Goal: Task Accomplishment & Management: Use online tool/utility

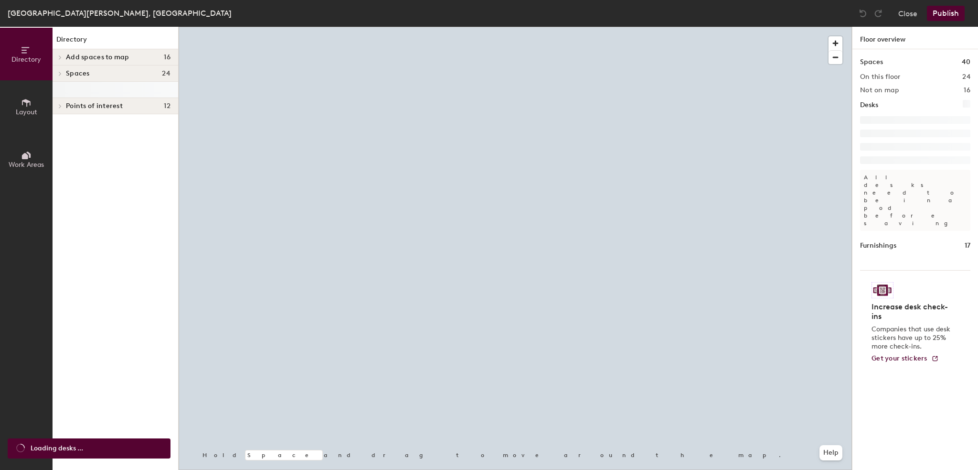
click at [583, 27] on div at bounding box center [516, 27] width 674 height 0
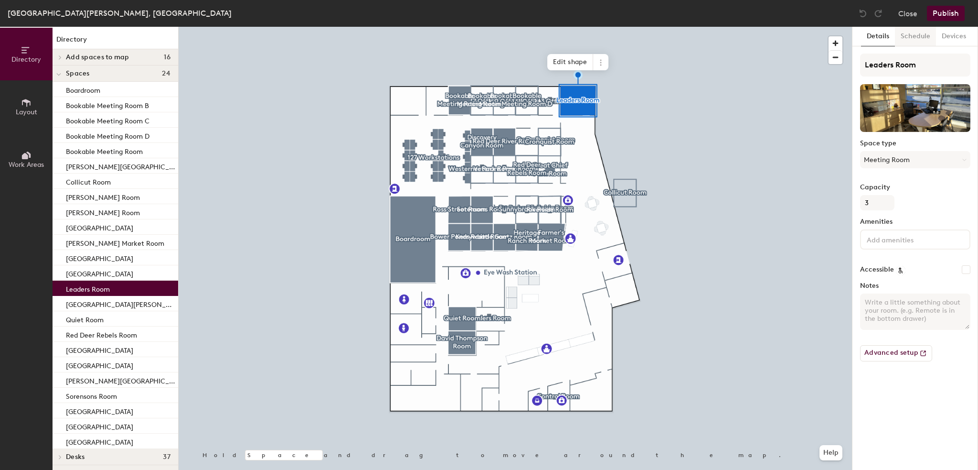
click at [911, 39] on button "Schedule" at bounding box center [915, 37] width 41 height 20
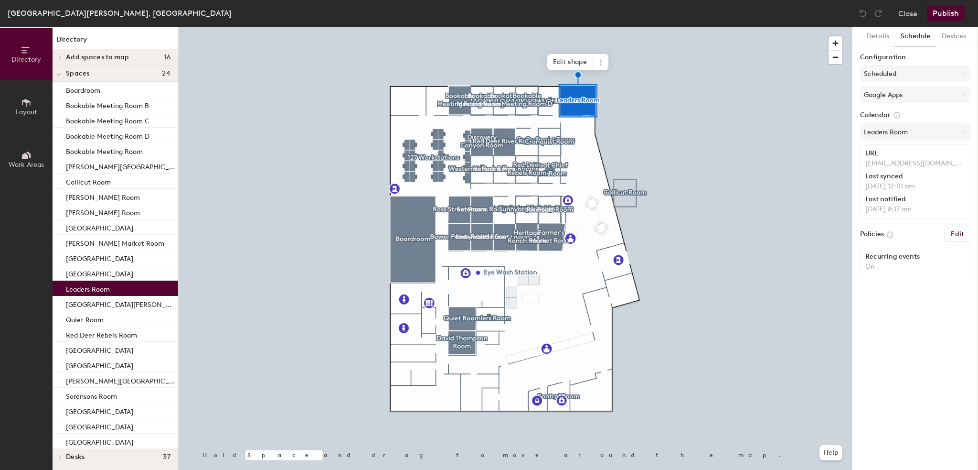
click at [916, 166] on p "[EMAIL_ADDRESS][DOMAIN_NAME]" at bounding box center [916, 163] width 100 height 9
click at [911, 164] on p "[EMAIL_ADDRESS][DOMAIN_NAME]" at bounding box center [916, 163] width 100 height 9
click at [910, 72] on button "Scheduled" at bounding box center [915, 73] width 110 height 17
click at [890, 99] on div "On-demand" at bounding box center [915, 97] width 109 height 14
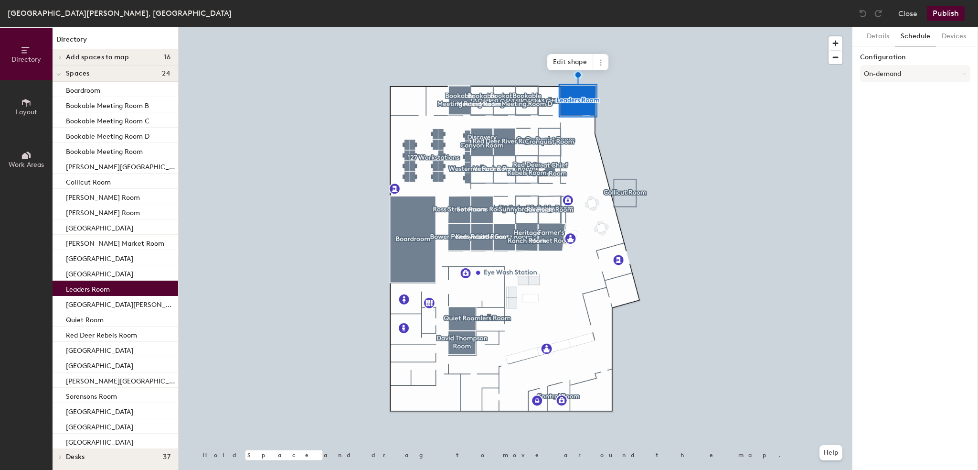
click at [953, 20] on button "Publish" at bounding box center [946, 13] width 38 height 15
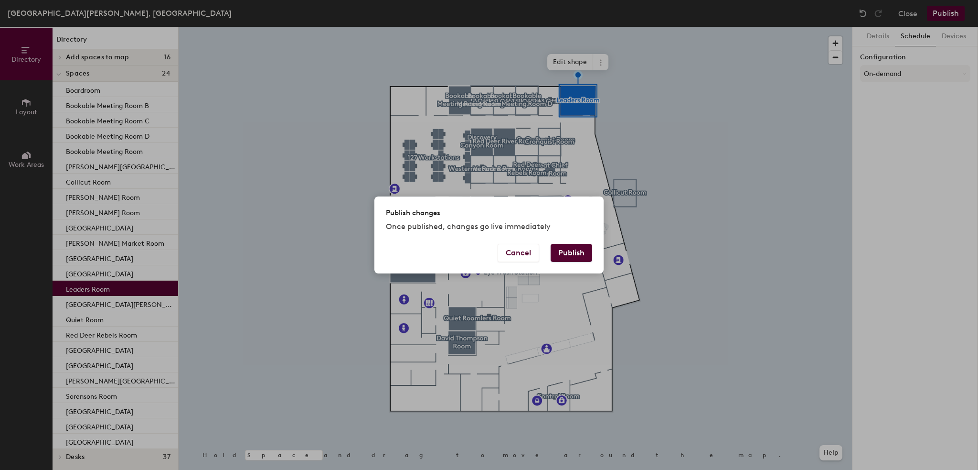
click at [567, 248] on button "Publish" at bounding box center [572, 253] width 42 height 18
